Goal: Find specific page/section: Find specific page/section

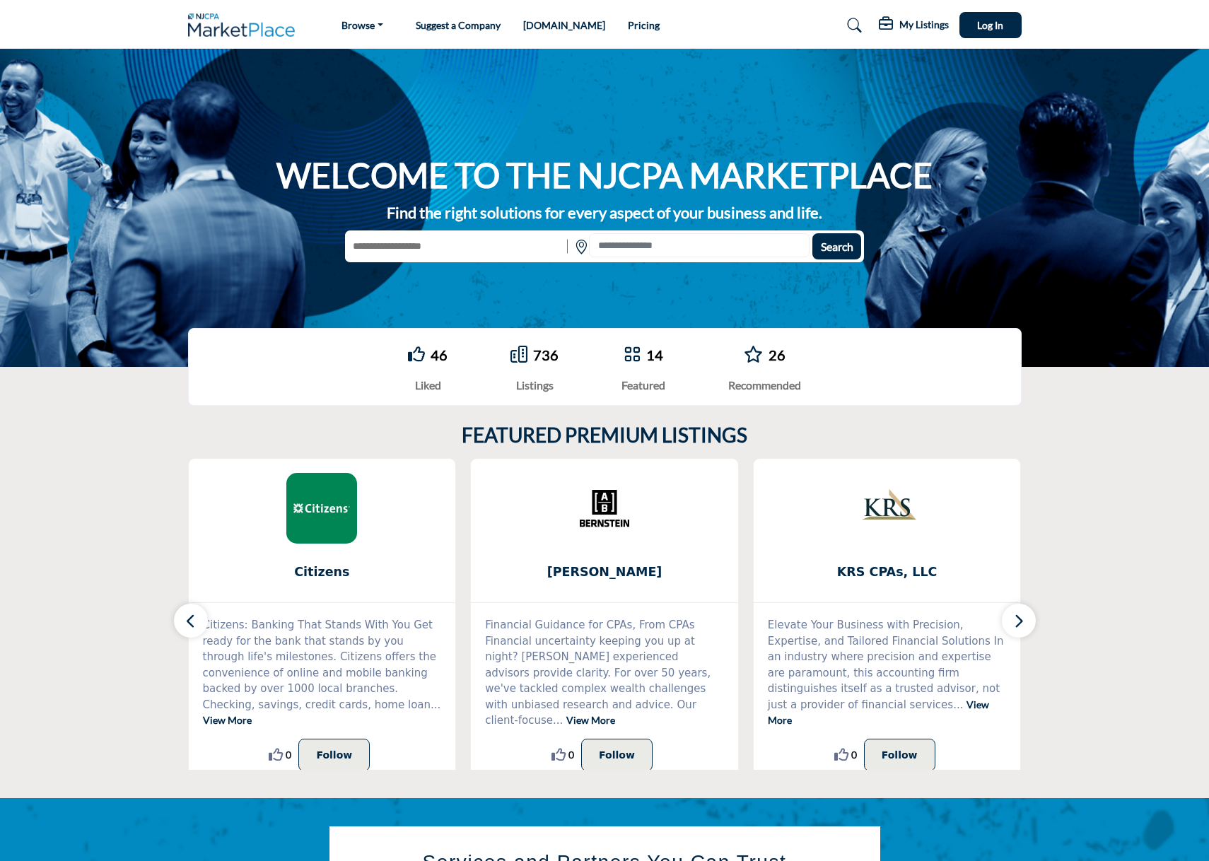
click at [159, 52] on div "WELCOME TO THE NJCPA MARKETPLACE Find the right solutions for every aspect of y…" at bounding box center [604, 208] width 1209 height 318
click at [199, 28] on img at bounding box center [245, 24] width 115 height 23
